Goal: Find specific page/section: Find specific page/section

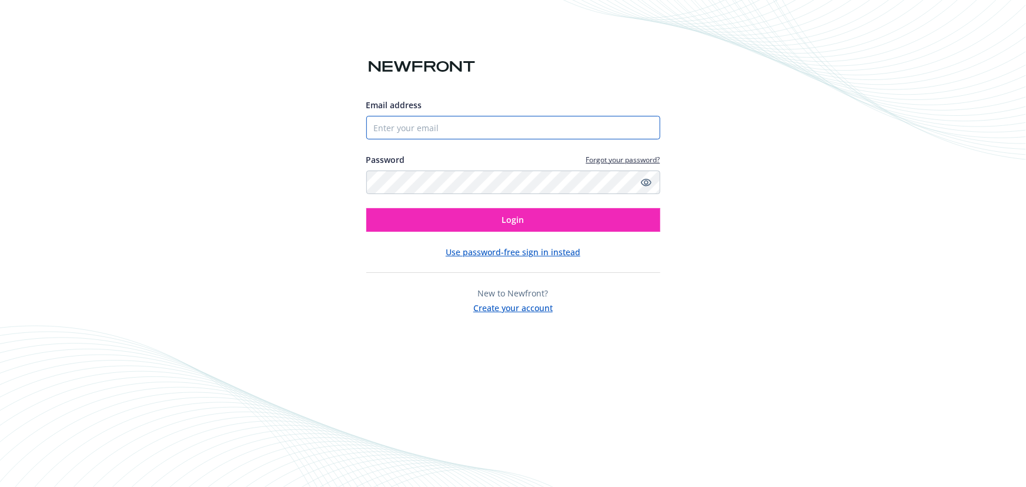
click at [508, 132] on input "Email address" at bounding box center [513, 128] width 294 height 24
type input "[EMAIL_ADDRESS][DOMAIN_NAME]"
click at [366, 208] on button "Login" at bounding box center [513, 220] width 294 height 24
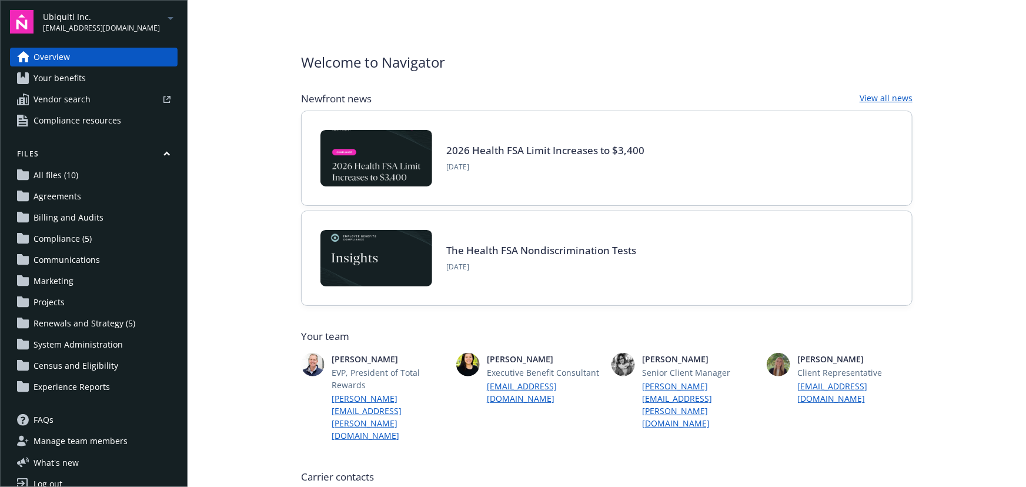
click at [85, 19] on span "Ubiquiti Inc." at bounding box center [101, 17] width 117 height 12
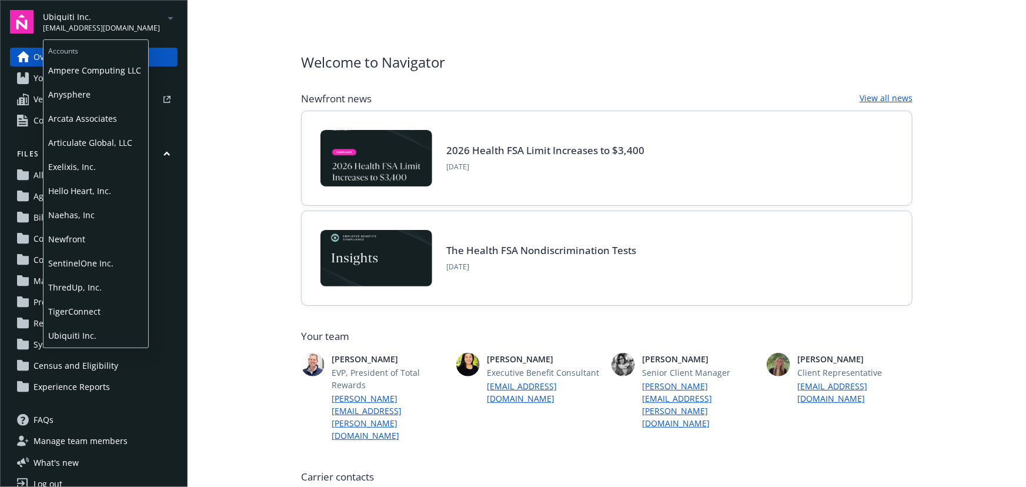
click at [111, 256] on span "SentinelOne Inc." at bounding box center [95, 263] width 95 height 24
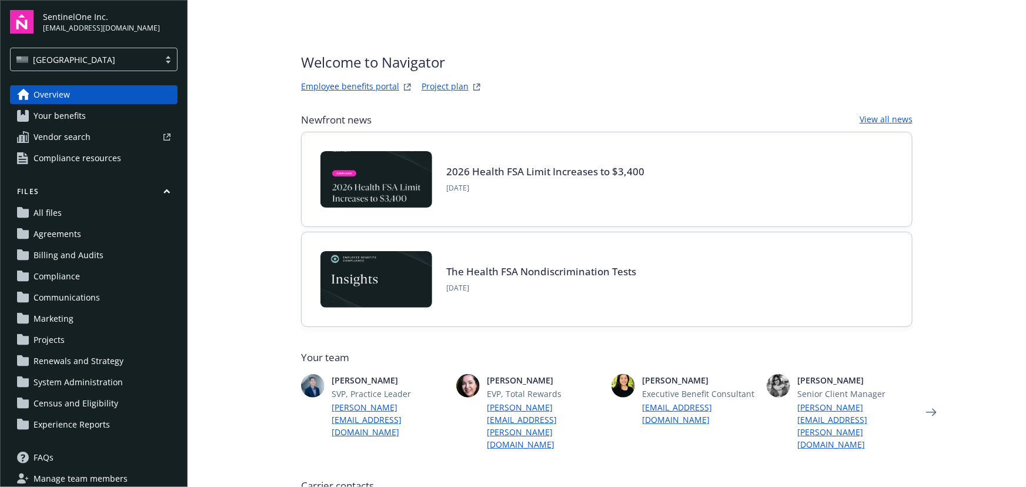
type input "ARAG Insurance Company"
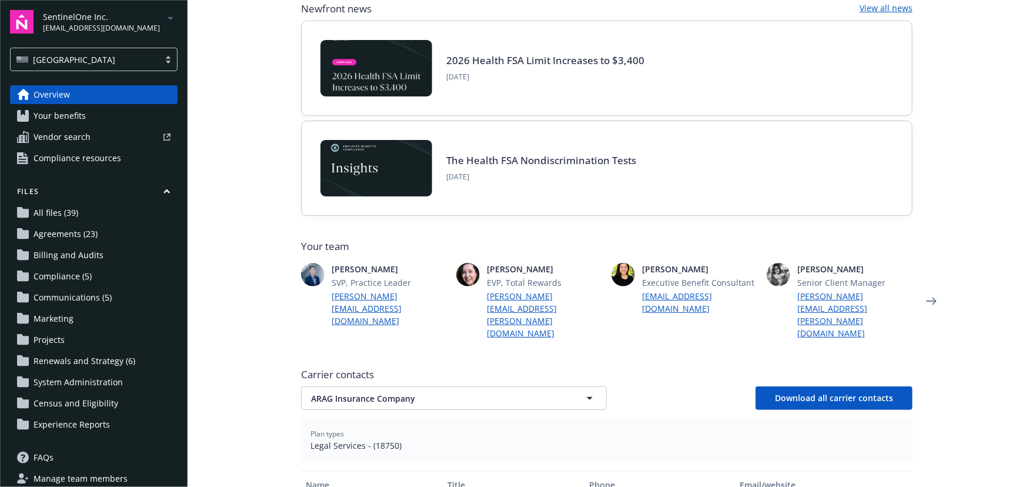
scroll to position [267, 0]
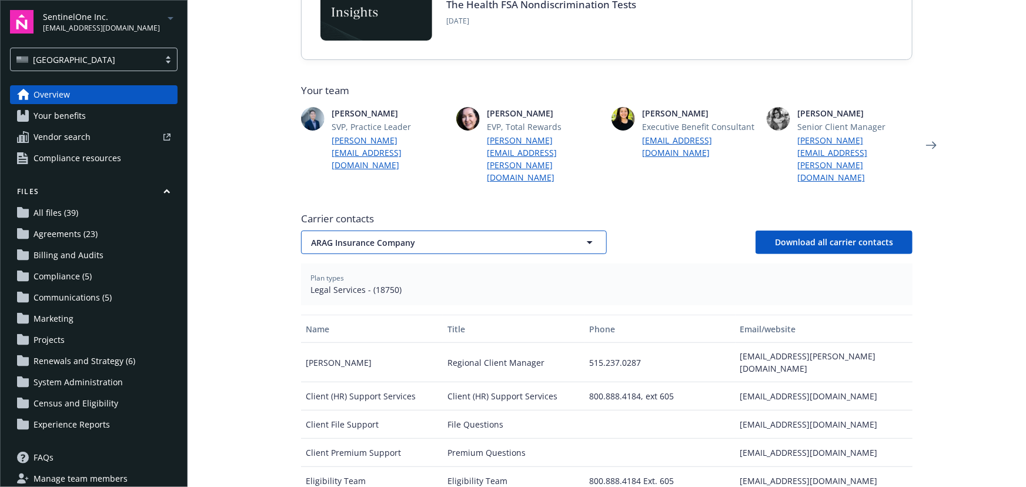
click at [418, 236] on span "ARAG Insurance Company" at bounding box center [433, 242] width 245 height 12
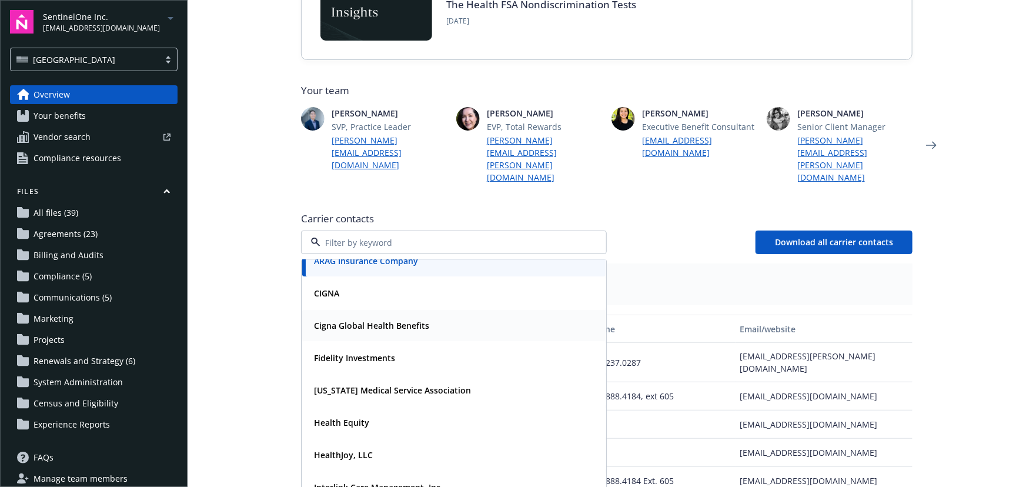
scroll to position [0, 0]
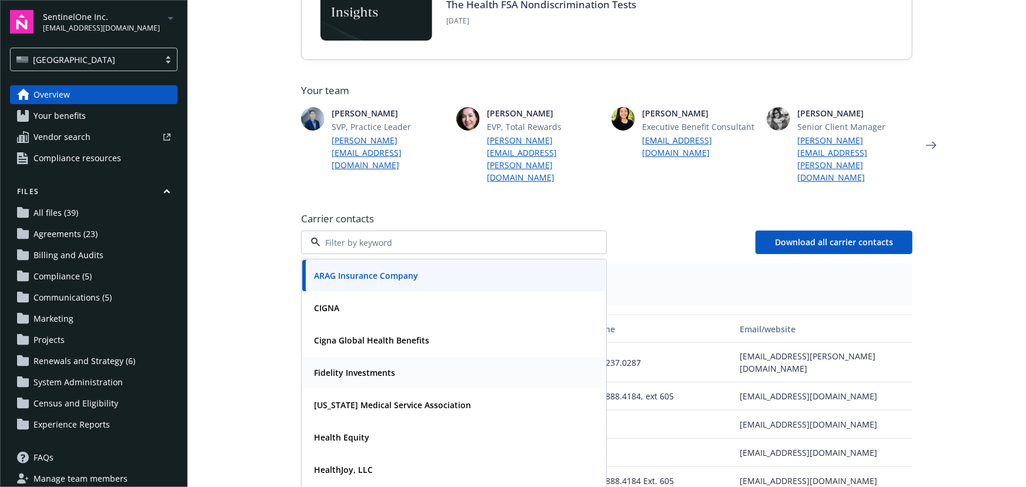
click at [390, 364] on div "Fidelity Investments" at bounding box center [353, 372] width 88 height 17
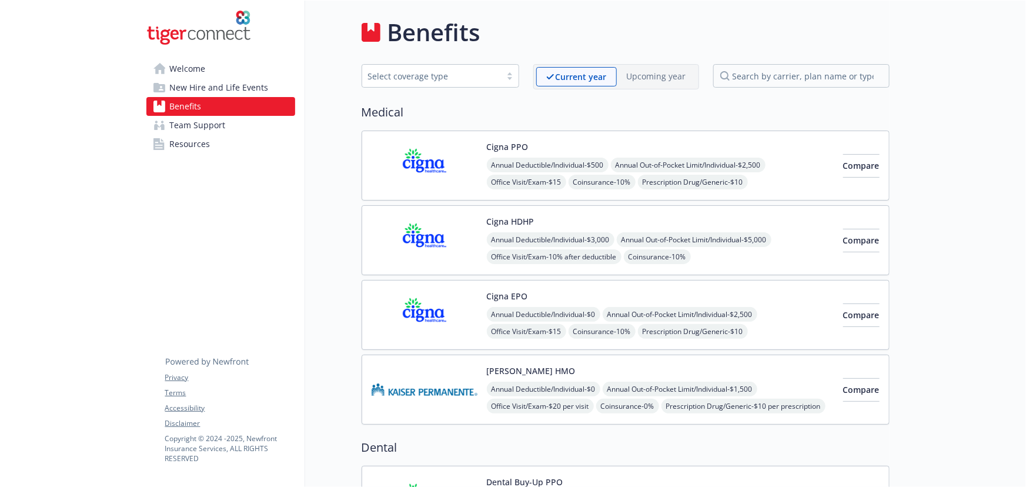
scroll to position [1711, 0]
